Goal: Book appointment/travel/reservation

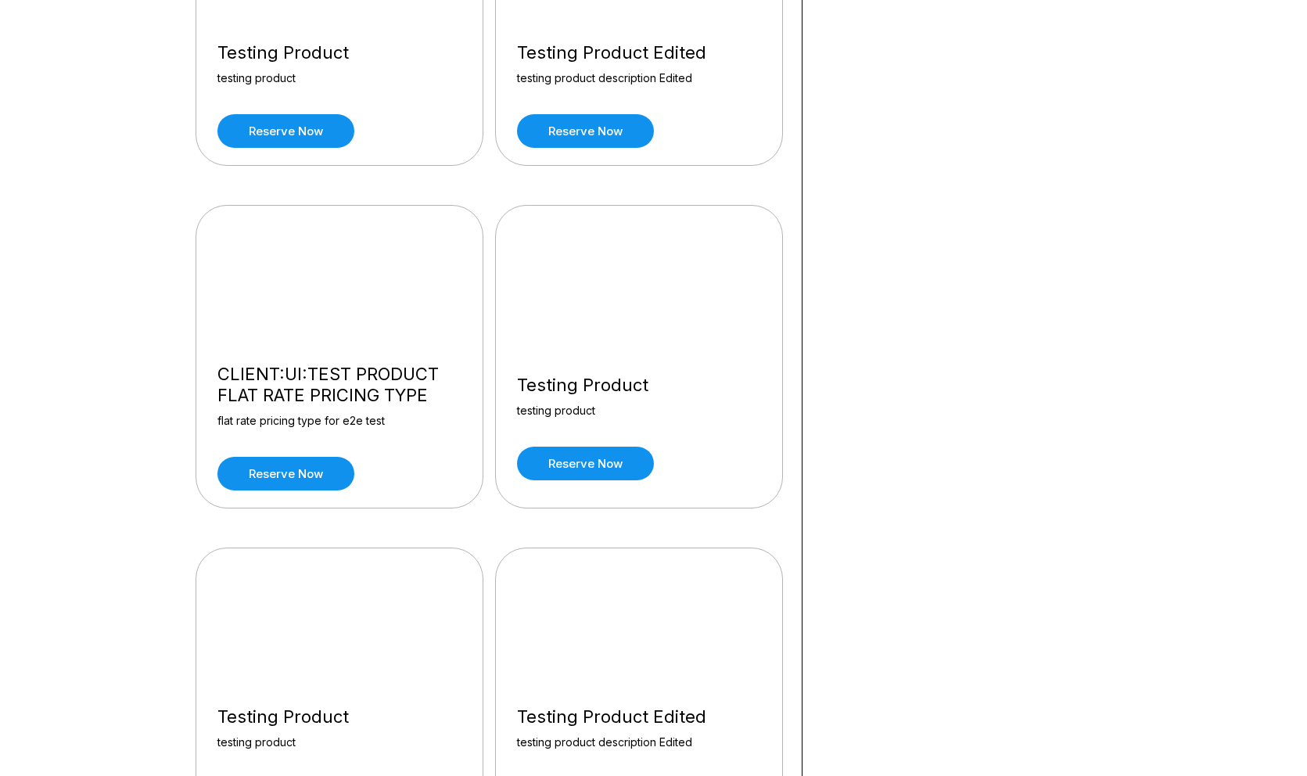
scroll to position [960, 0]
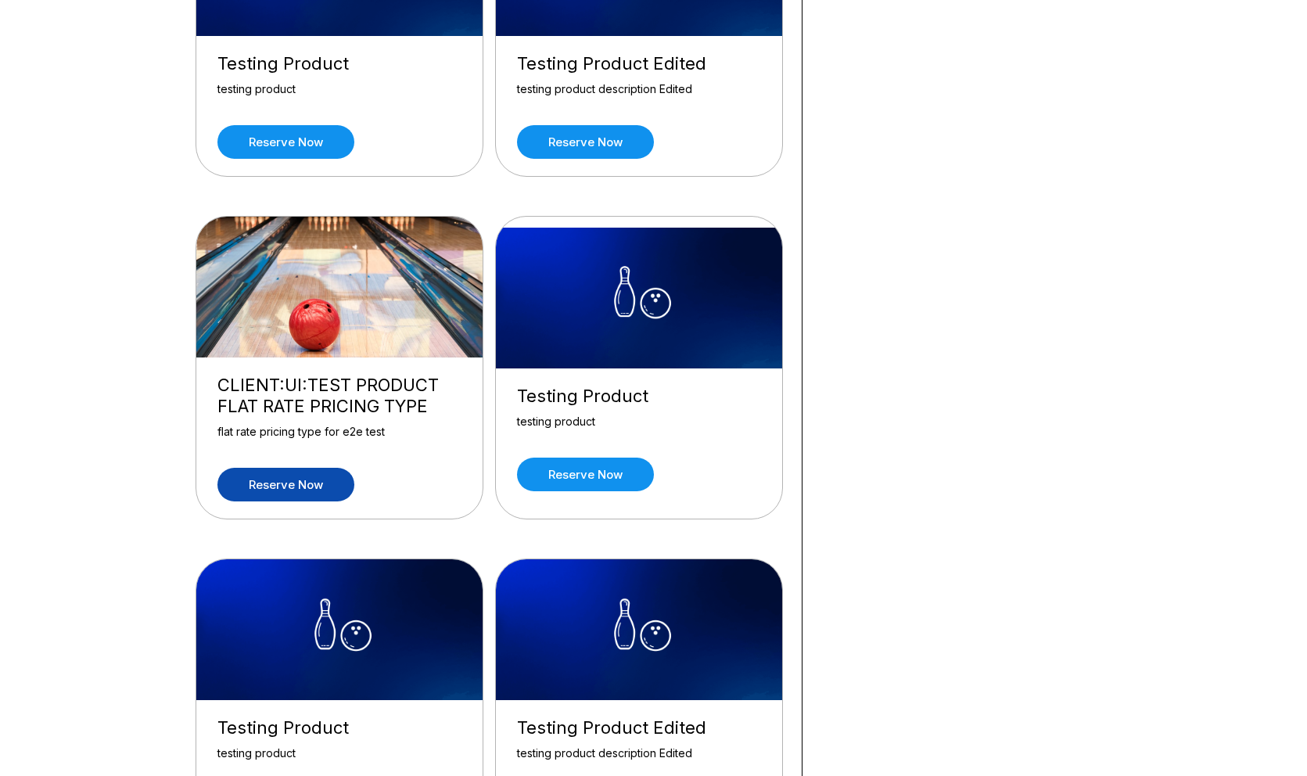
click at [250, 475] on link "Reserve now" at bounding box center [285, 485] width 137 height 34
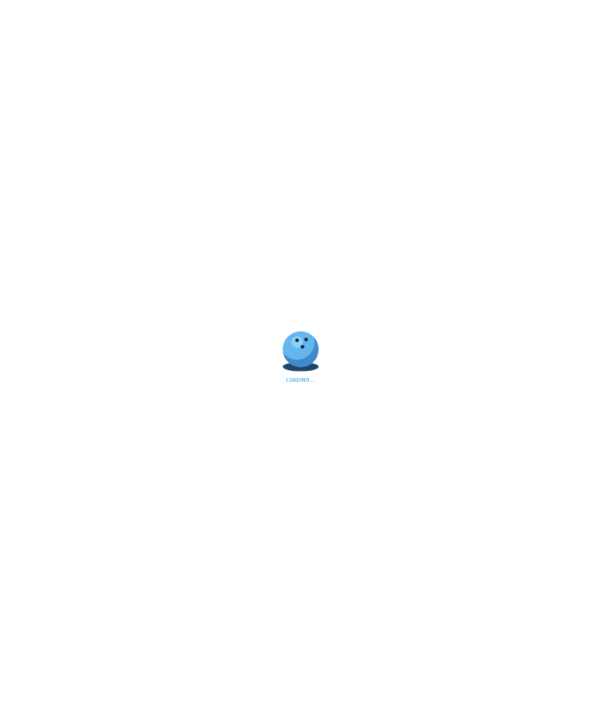
scroll to position [0, 0]
